Goal: Transaction & Acquisition: Purchase product/service

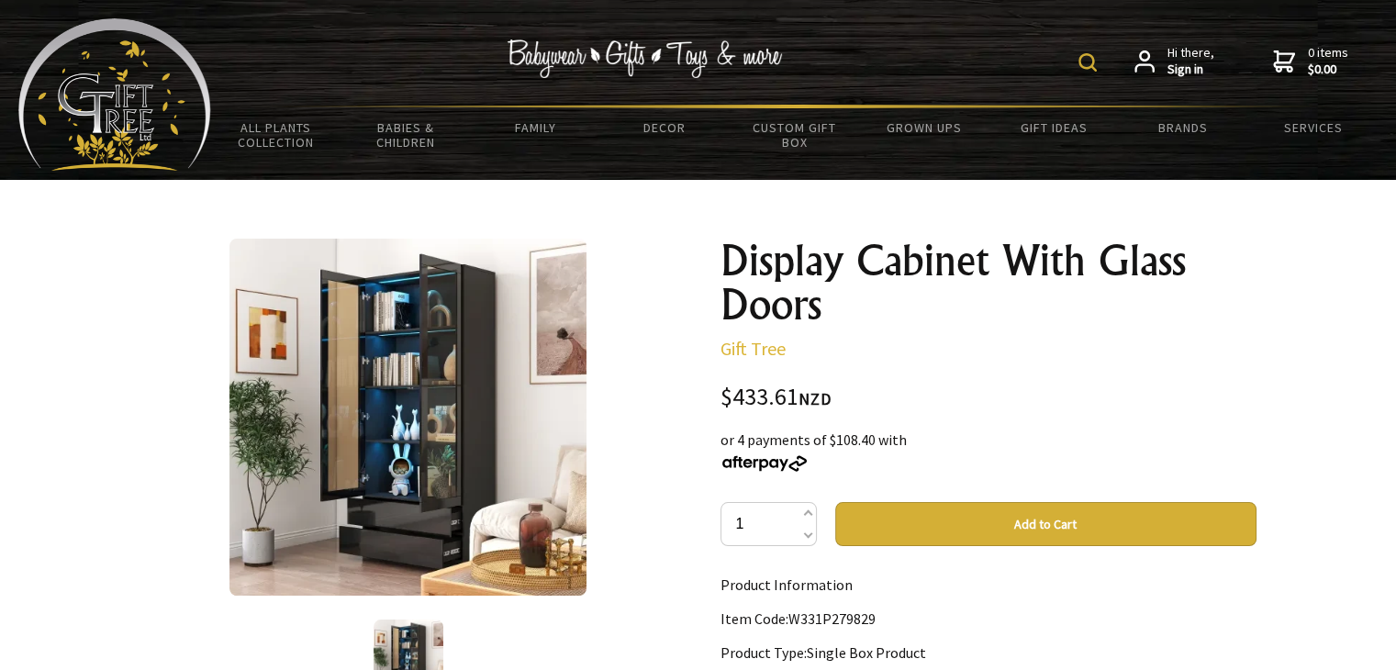
click at [1093, 61] on img at bounding box center [1087, 62] width 18 height 18
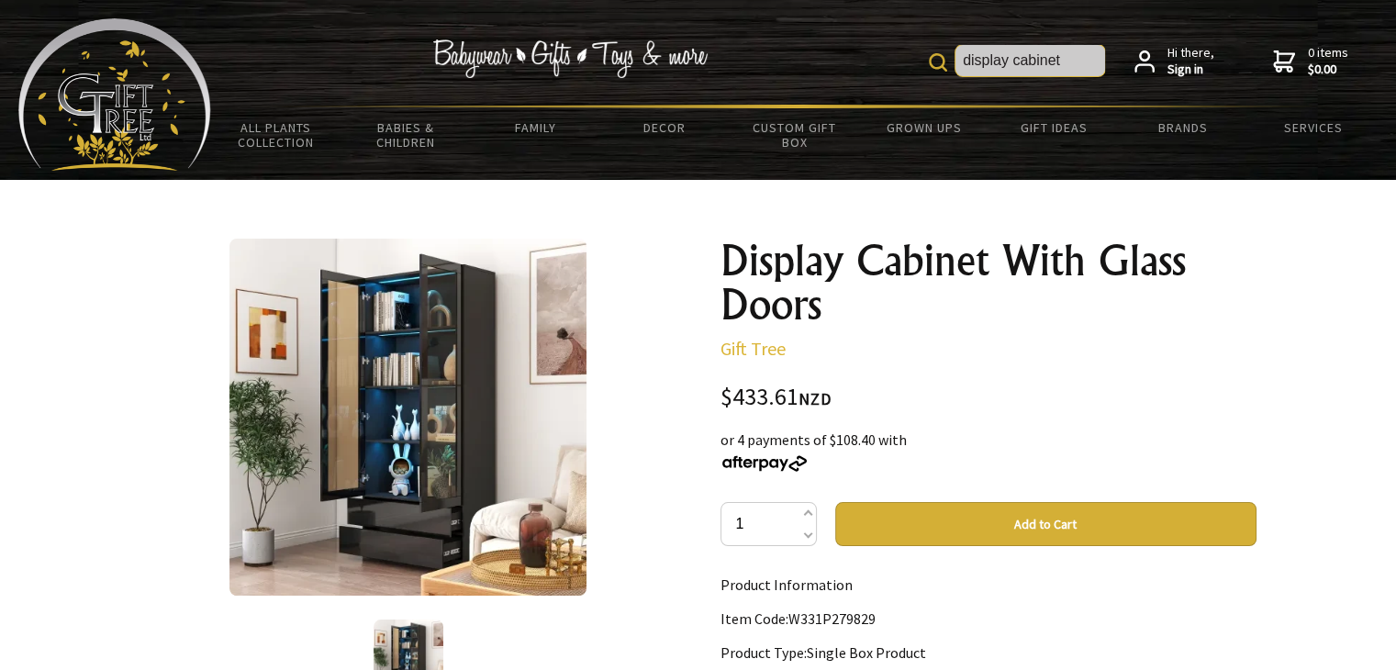
type input "display cabinet"
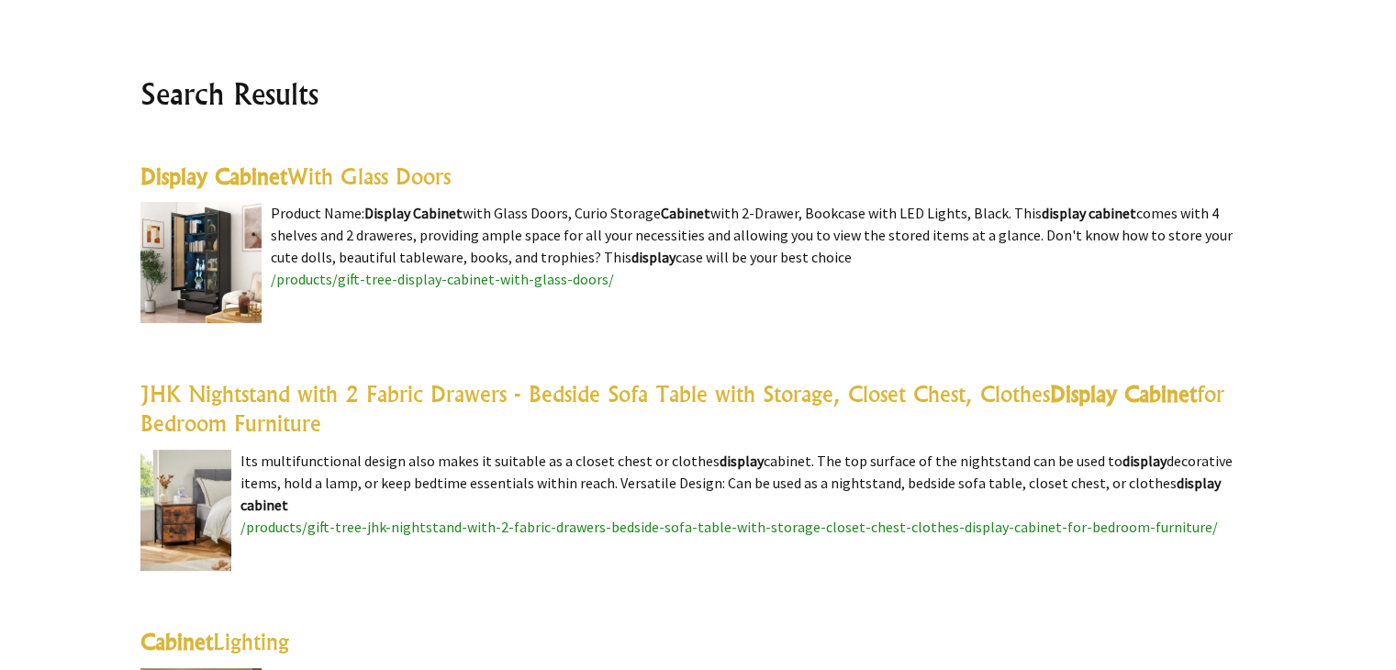
scroll to position [417, 0]
click at [162, 254] on img at bounding box center [200, 263] width 121 height 121
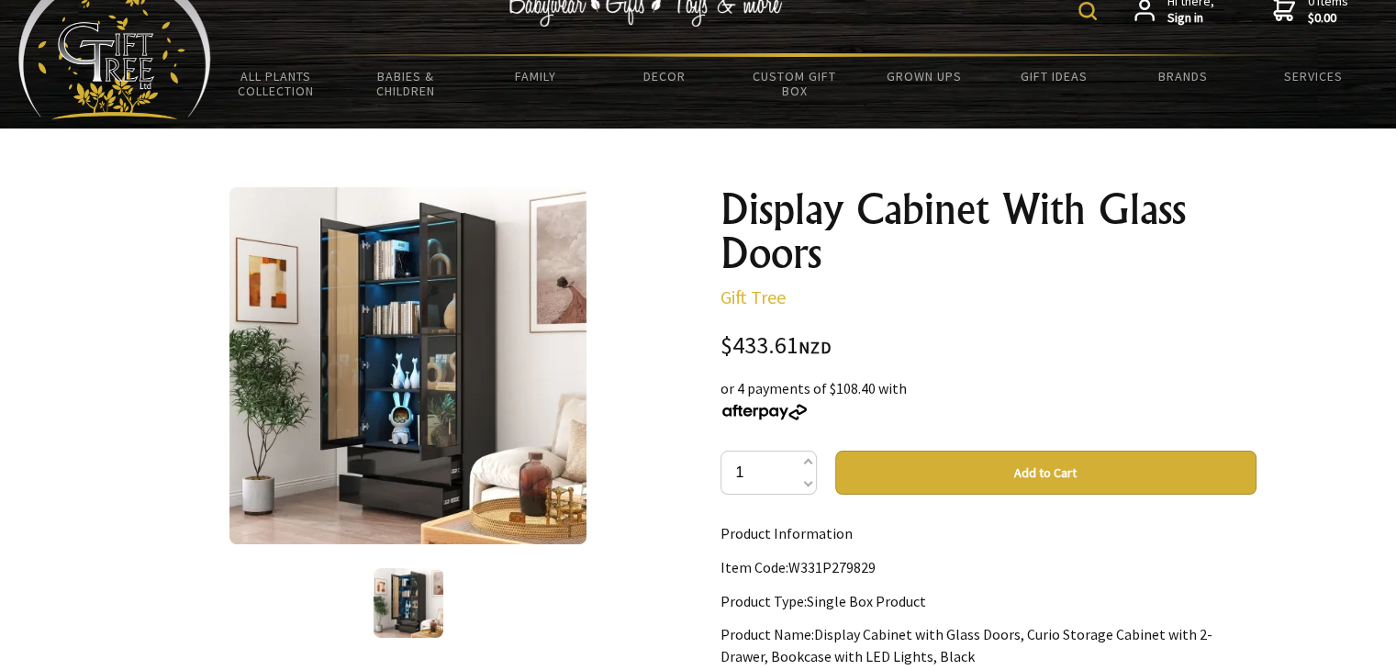
scroll to position [50, 0]
